Goal: Task Accomplishment & Management: Complete application form

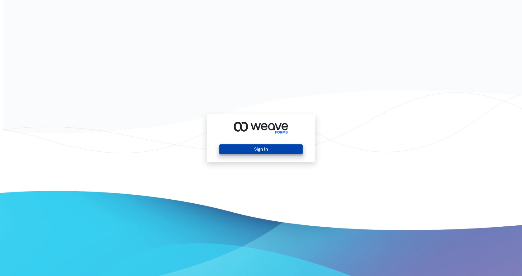
click at [264, 148] on button "Sign In" at bounding box center [260, 149] width 83 height 10
